Goal: Information Seeking & Learning: Learn about a topic

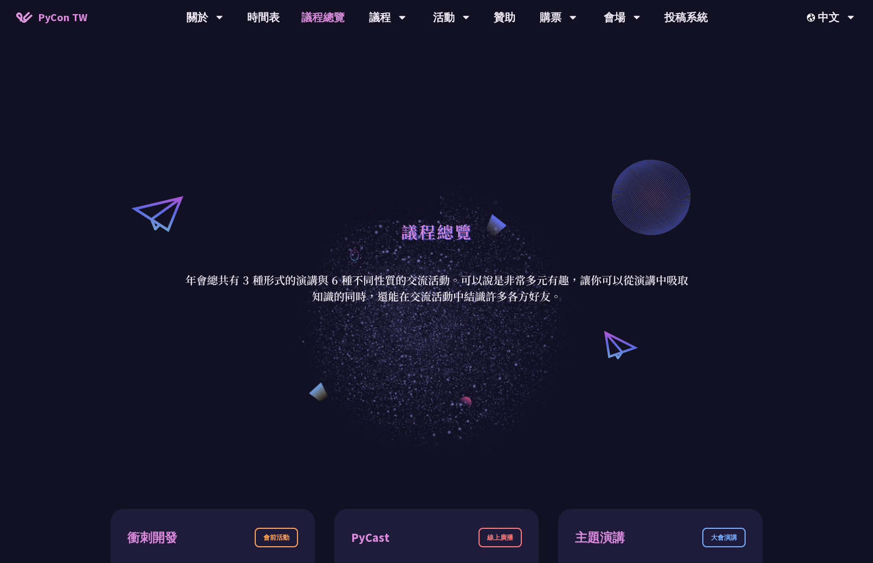
click at [332, 12] on link "議程總覽" at bounding box center [322, 17] width 65 height 35
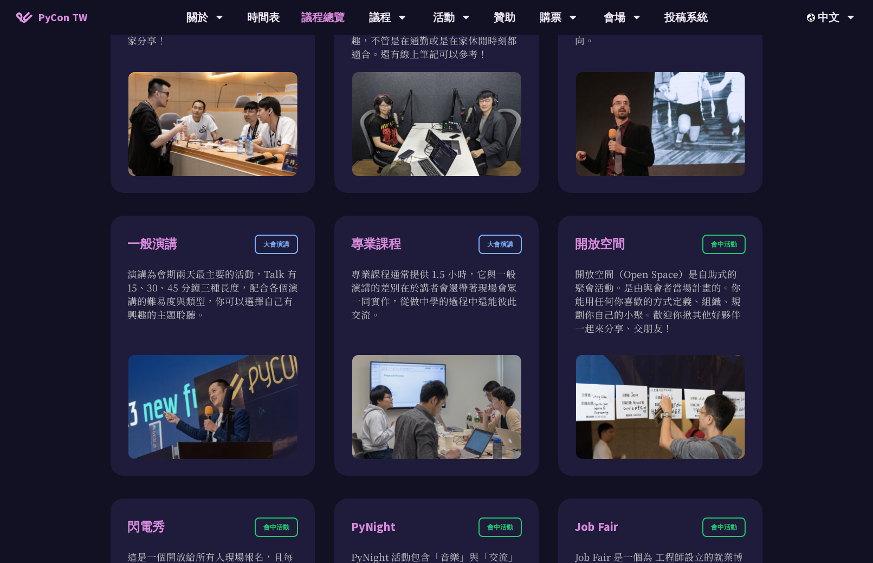
scroll to position [609, 0]
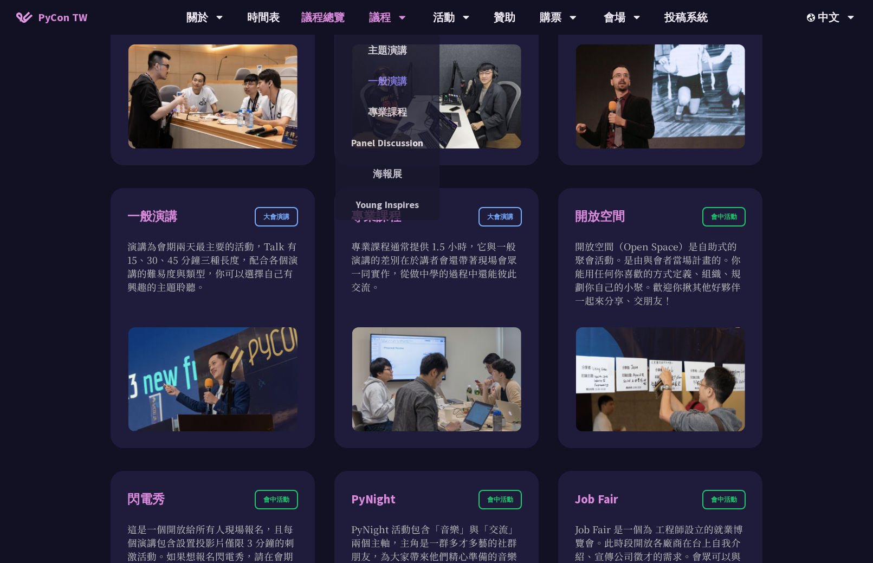
click at [403, 79] on link "一般演講" at bounding box center [387, 80] width 104 height 25
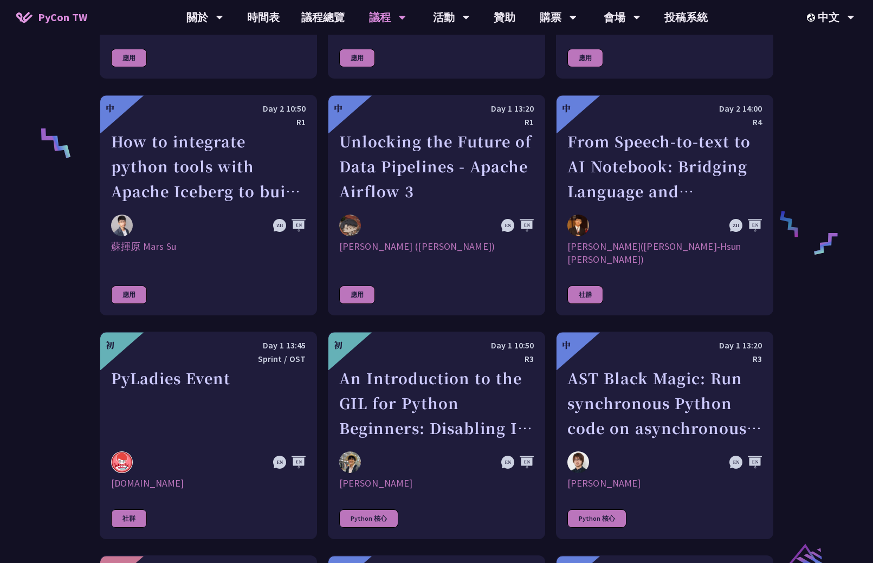
scroll to position [866, 0]
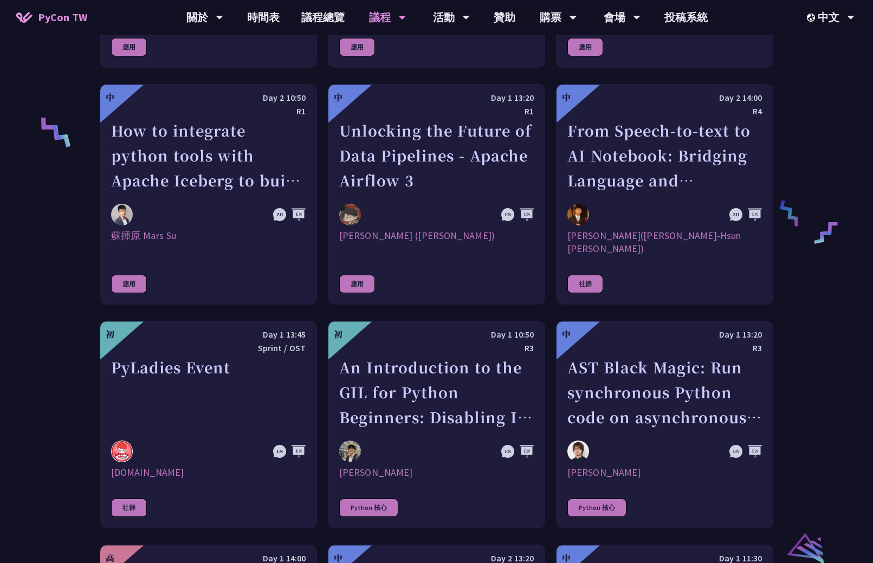
click at [300, 143] on div "How to integrate python tools with Apache Iceberg to build ETLT pipeline on Shi…" at bounding box center [208, 155] width 195 height 75
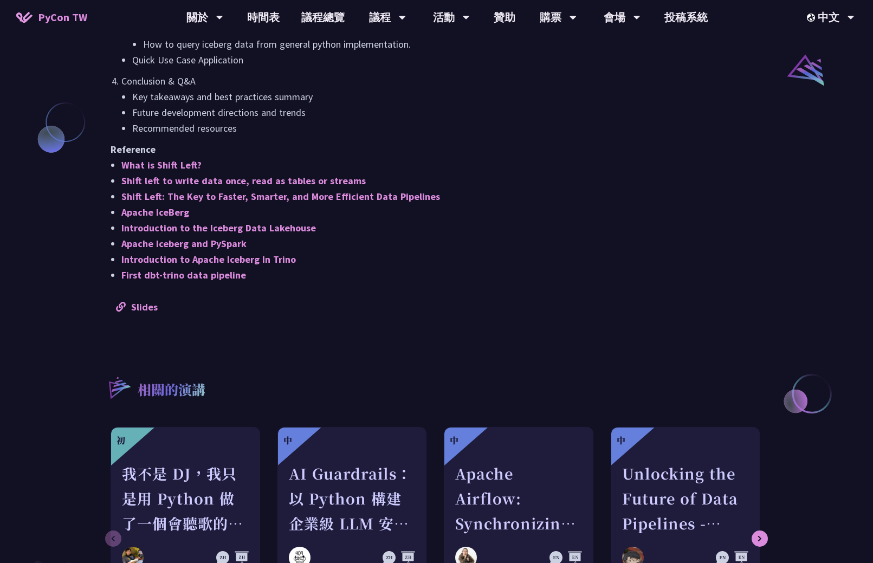
scroll to position [894, 0]
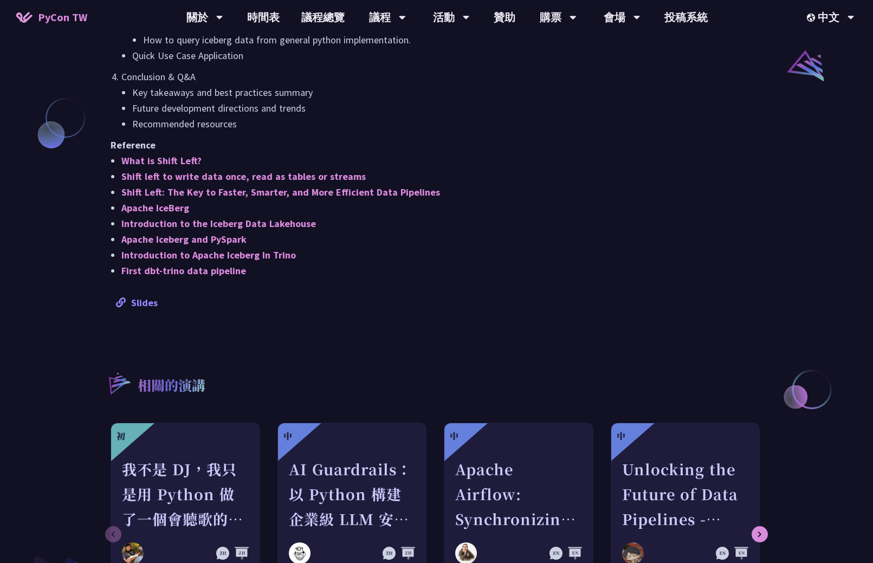
click at [156, 306] on link "Slides" at bounding box center [137, 302] width 42 height 12
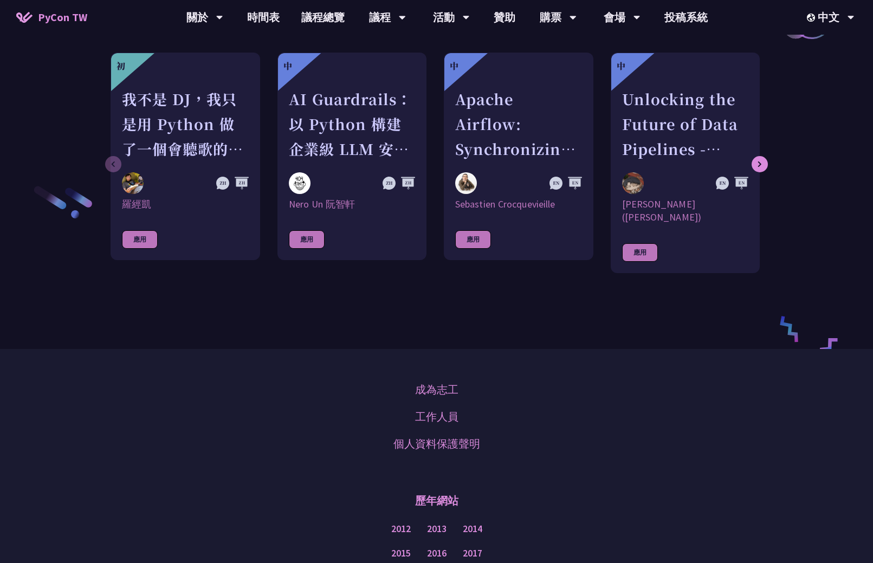
scroll to position [1261, 0]
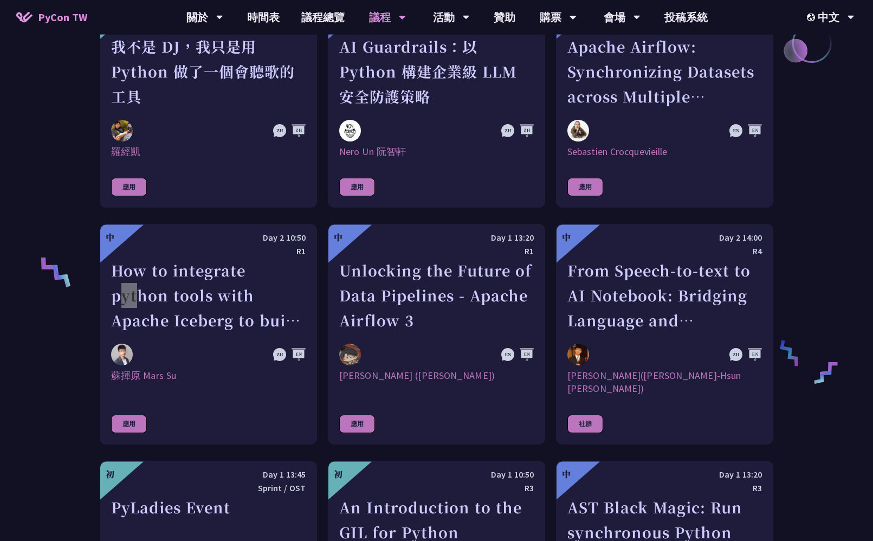
scroll to position [2519, 0]
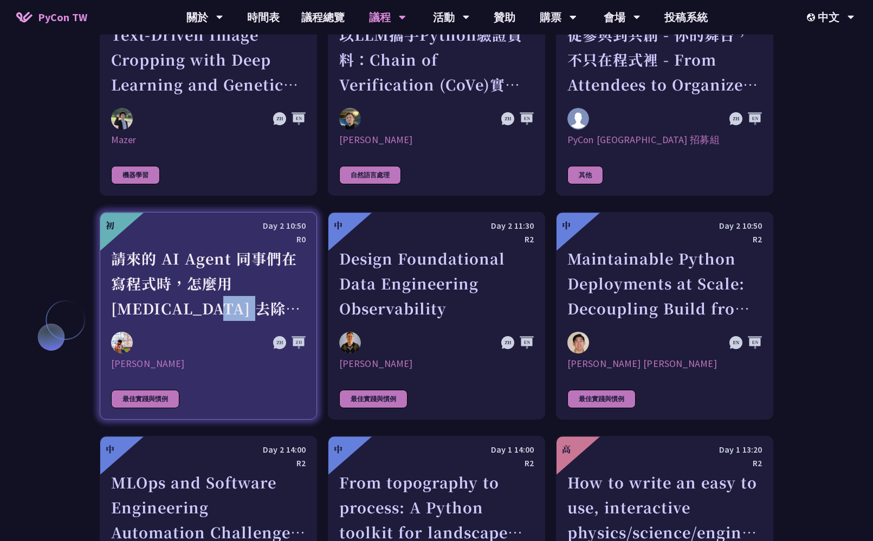
click at [237, 293] on div "請來的 AI Agent 同事們在寫程式時，怎麼用 [MEDICAL_DATA] 去除各種幻想與盲點" at bounding box center [208, 283] width 195 height 75
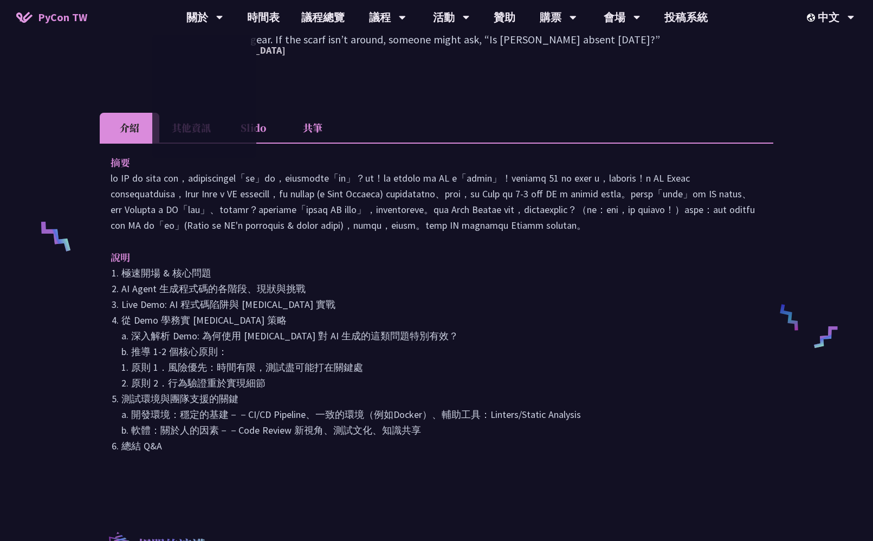
scroll to position [306, 0]
click at [180, 114] on li "其他資訊" at bounding box center [191, 129] width 64 height 30
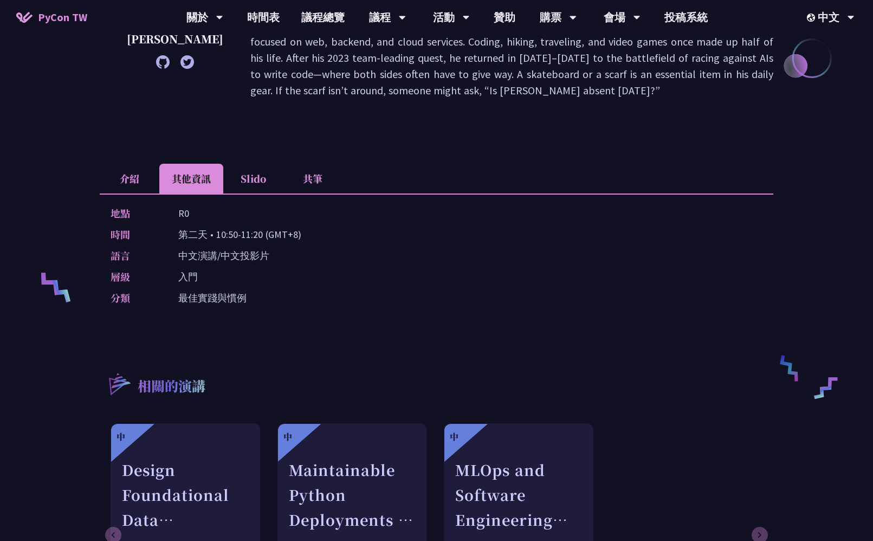
scroll to position [243, 0]
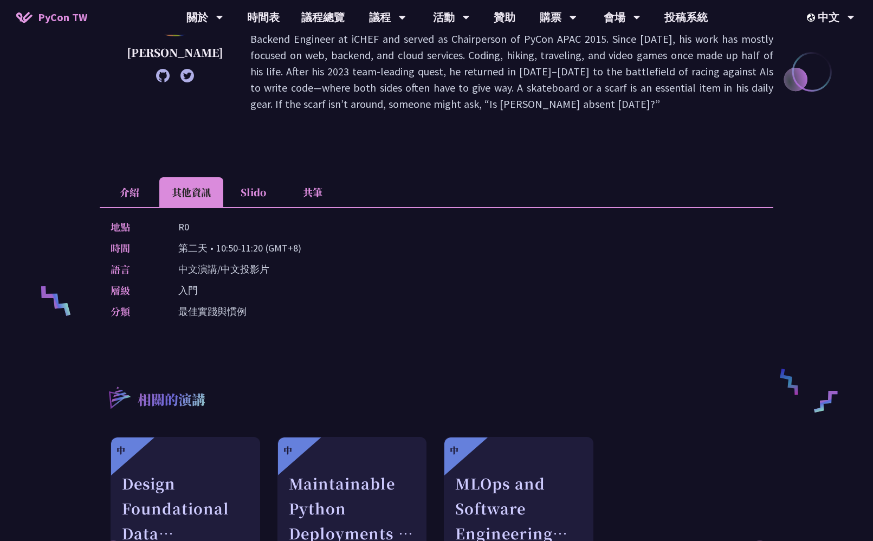
click at [318, 177] on li "共筆" at bounding box center [313, 192] width 60 height 30
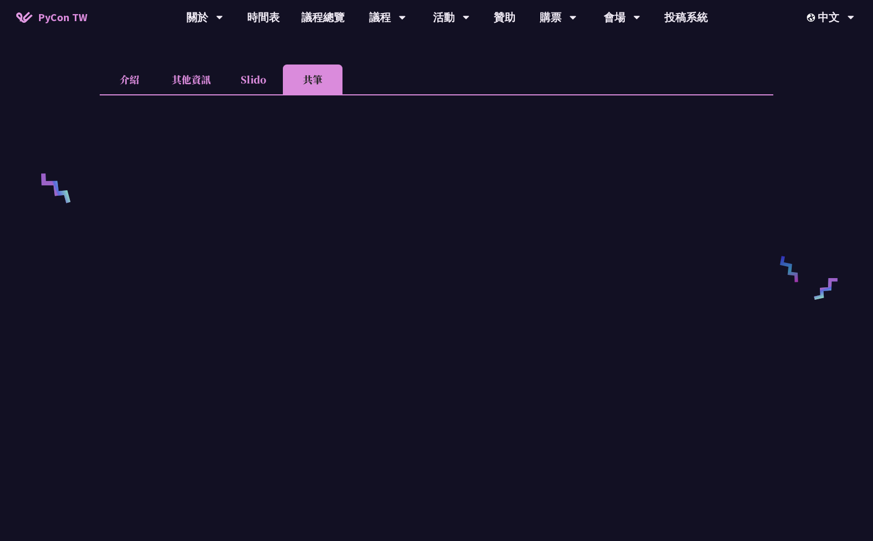
scroll to position [337, 0]
